Goal: Task Accomplishment & Management: Manage account settings

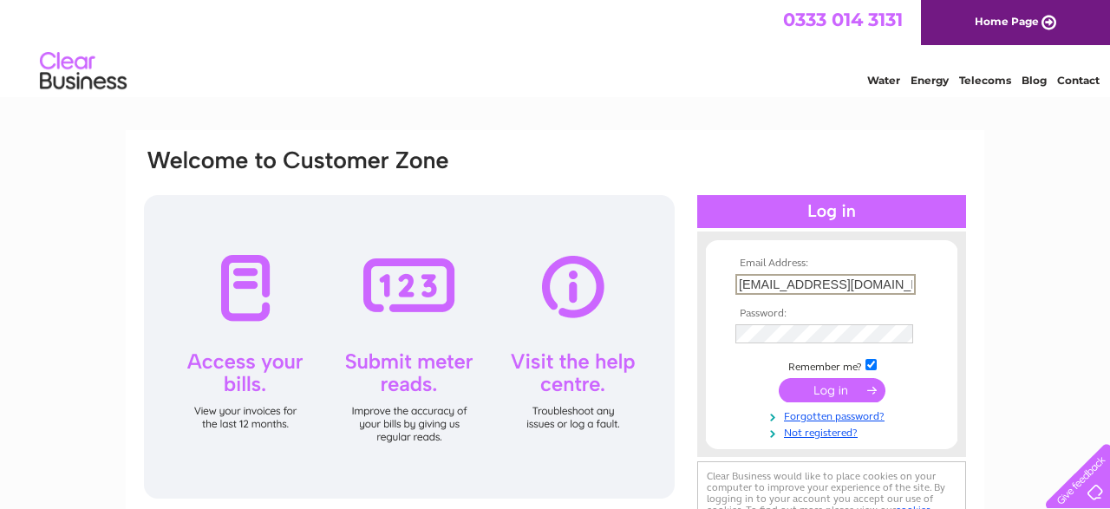
type input "[EMAIL_ADDRESS][DOMAIN_NAME]"
click at [818, 392] on input "submit" at bounding box center [831, 388] width 107 height 24
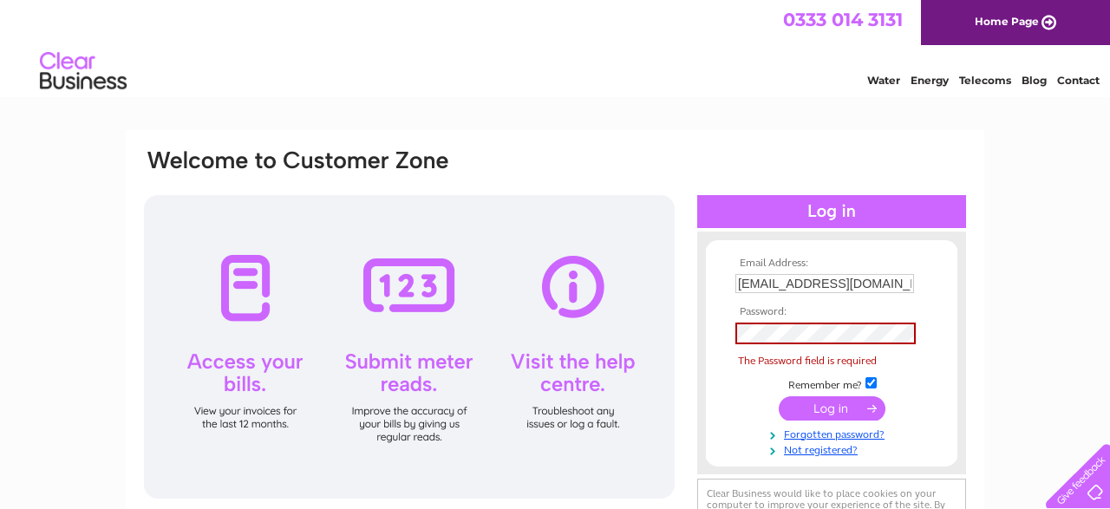
click at [818, 408] on input "submit" at bounding box center [831, 408] width 107 height 24
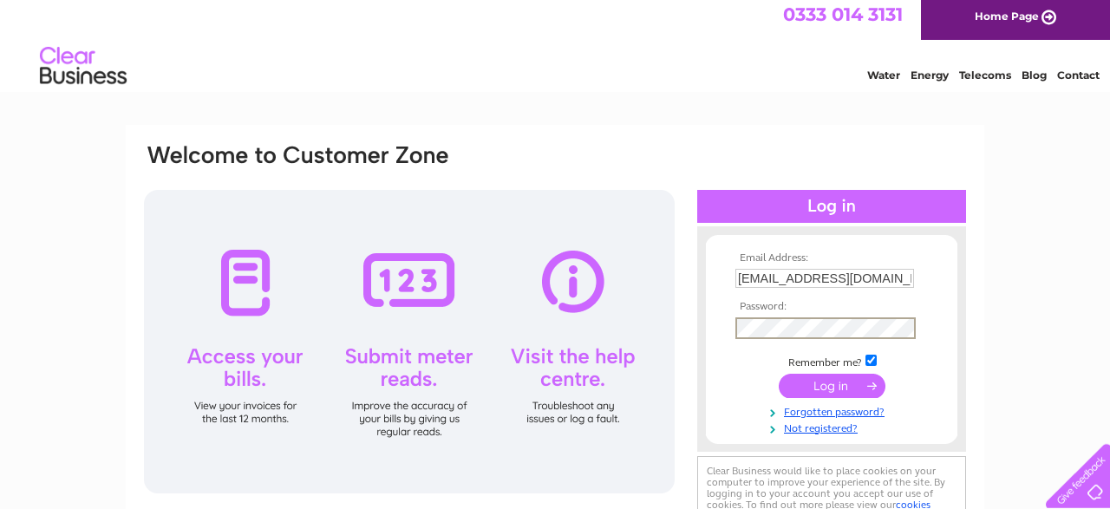
scroll to position [7, 0]
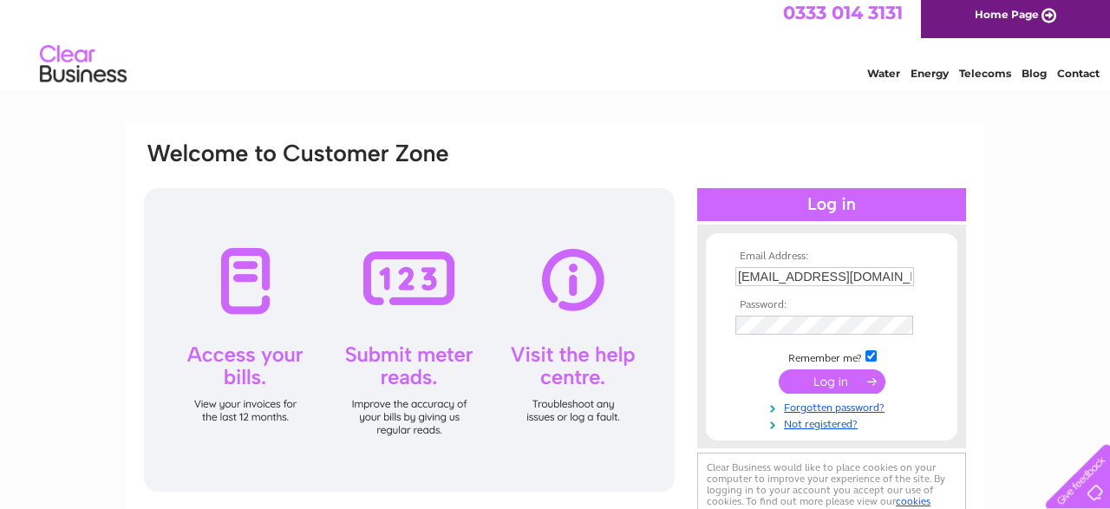
click at [820, 385] on input "submit" at bounding box center [831, 381] width 107 height 24
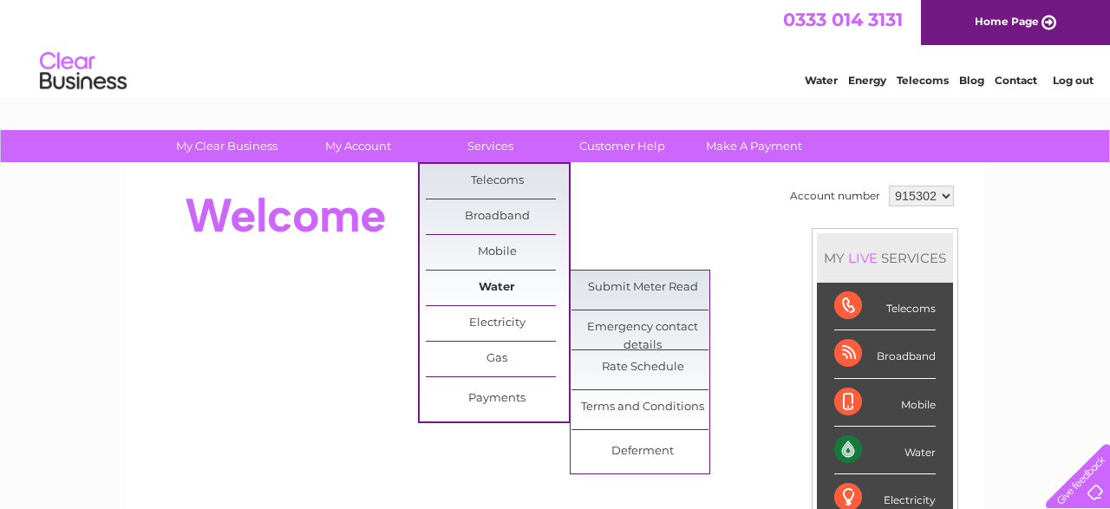
click at [511, 287] on link "Water" at bounding box center [497, 287] width 143 height 35
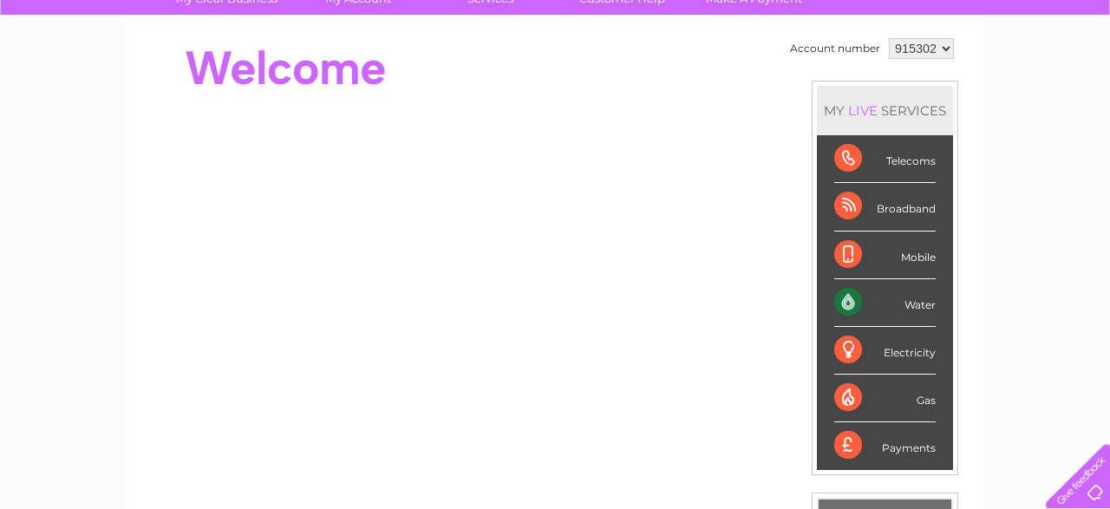
scroll to position [149, 0]
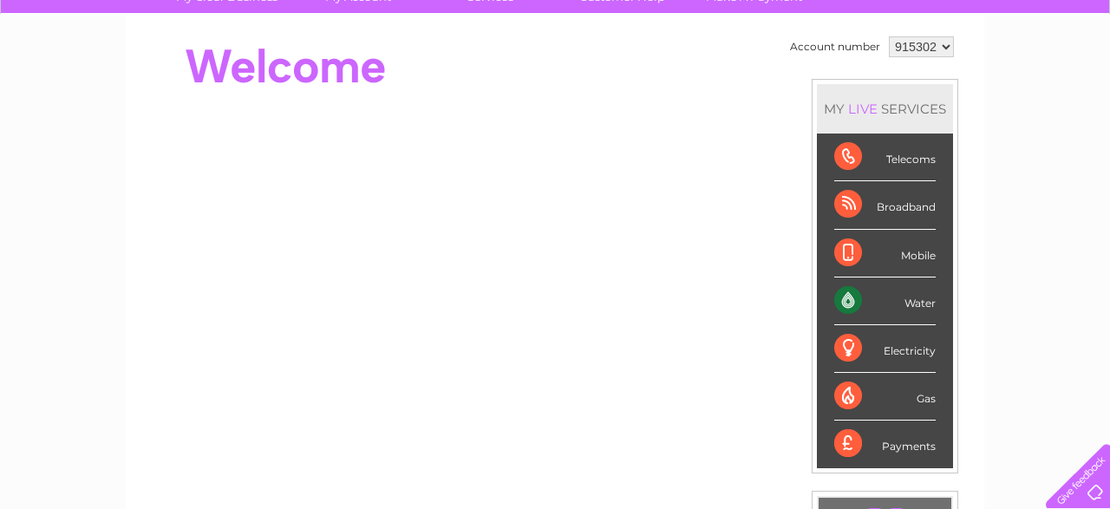
click at [846, 297] on div "Water" at bounding box center [884, 301] width 101 height 48
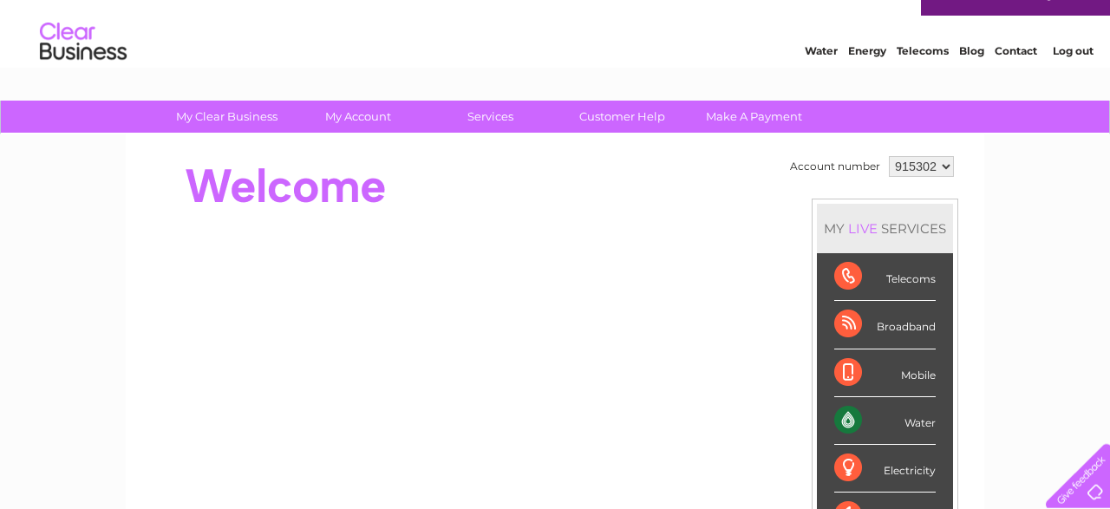
scroll to position [24, 0]
